Goal: Navigation & Orientation: Find specific page/section

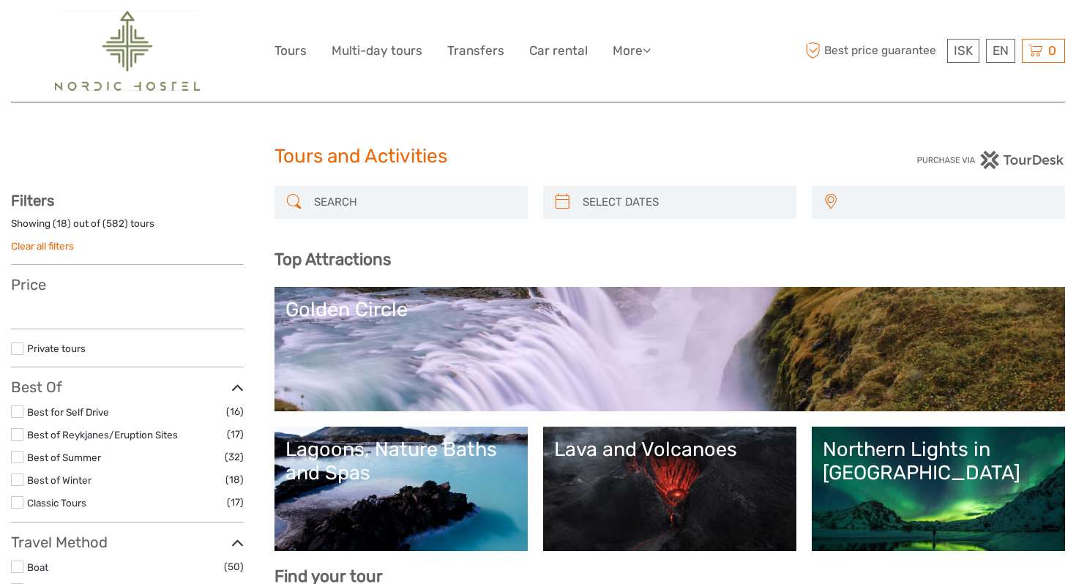
select select
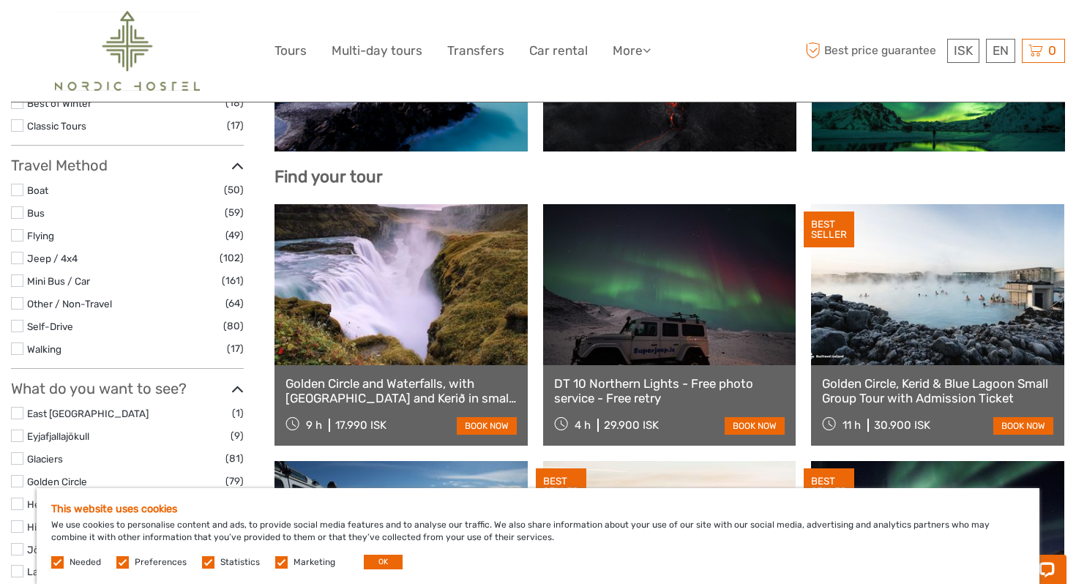
scroll to position [400, 0]
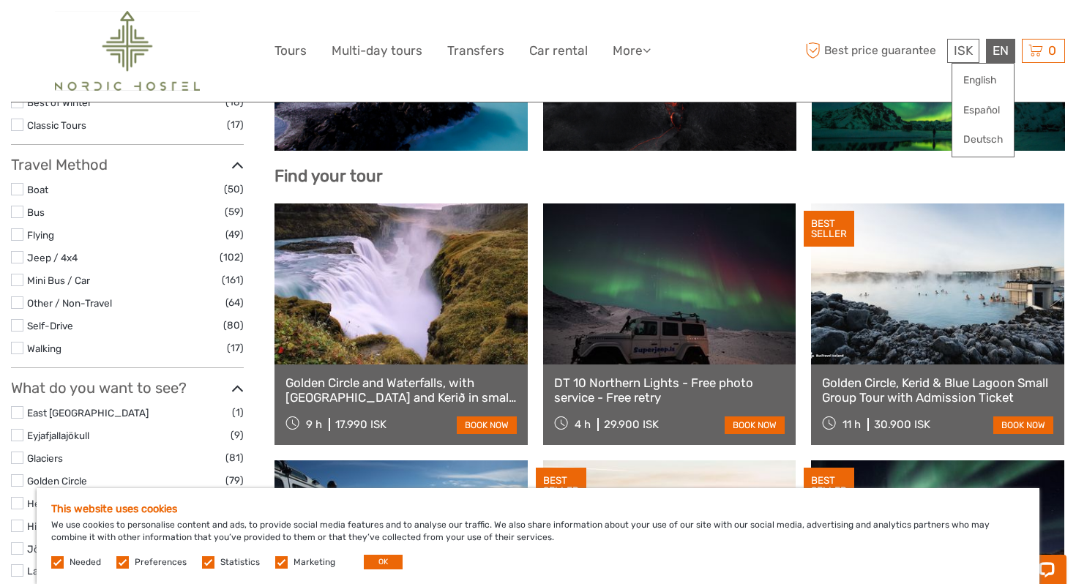
click at [999, 48] on div "EN English Español Deutsch" at bounding box center [1000, 51] width 29 height 24
click at [989, 75] on link "English" at bounding box center [982, 80] width 61 height 26
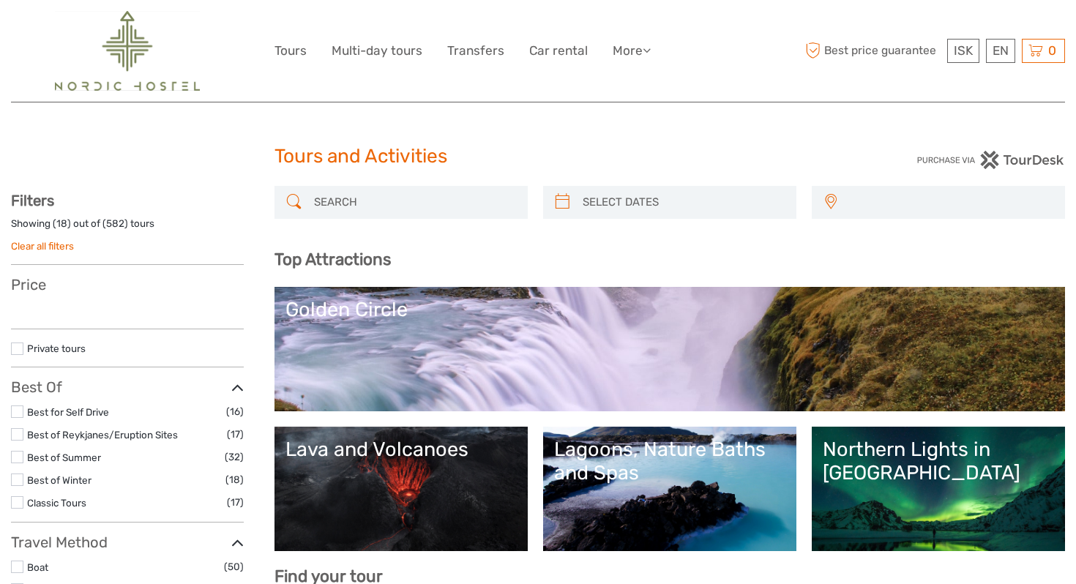
select select
